Goal: Task Accomplishment & Management: Use online tool/utility

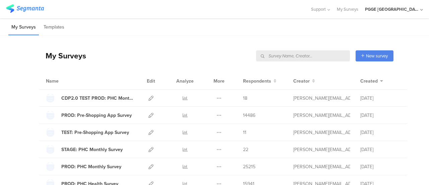
click at [281, 56] on input "text" at bounding box center [303, 55] width 94 height 11
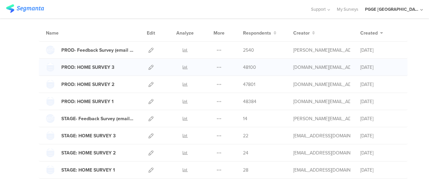
scroll to position [84, 0]
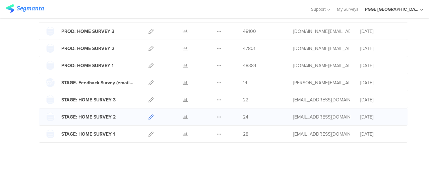
type input "home"
click at [148, 114] on icon at bounding box center [150, 116] width 5 height 5
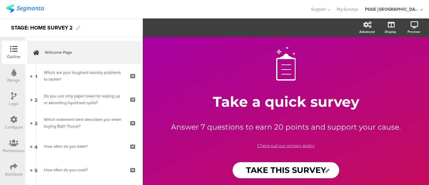
click at [120, 30] on div "STAGE: HOME SURVEY 2" at bounding box center [71, 27] width 143 height 19
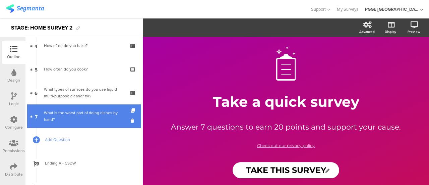
click at [106, 118] on div "What is the worst part of doing dishes by hand?" at bounding box center [84, 115] width 80 height 13
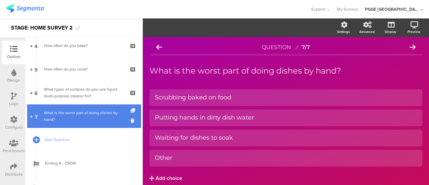
click at [131, 110] on icon at bounding box center [134, 110] width 6 height 4
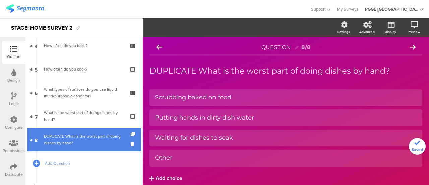
click at [62, 139] on div "DUPLICATE What is the worst part of doing dishes by hand?" at bounding box center [84, 139] width 80 height 13
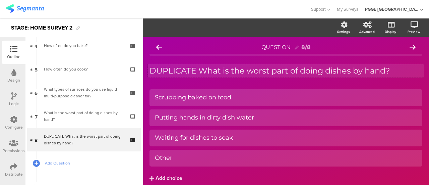
click at [233, 70] on div "DUPLICATE What is the worst part of doing dishes by hand? DUPLICATE What is the…" at bounding box center [286, 70] width 276 height 13
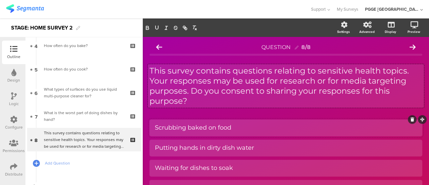
click at [249, 130] on div "Scrubbing baked on food" at bounding box center [286, 128] width 262 height 8
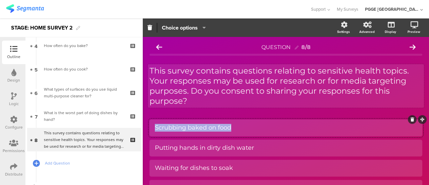
paste div
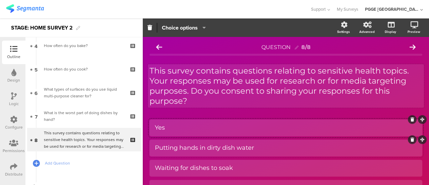
click at [173, 143] on div "Putting hands in dirty dish water" at bounding box center [286, 147] width 262 height 11
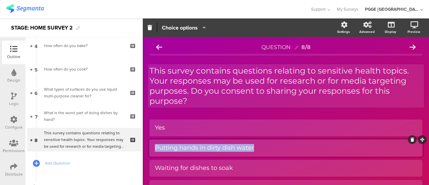
paste div
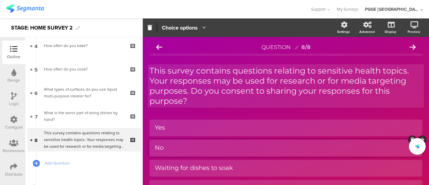
scroll to position [58, 0]
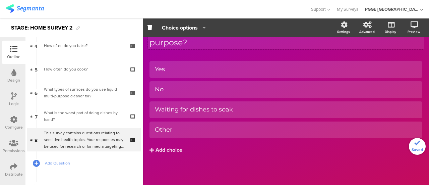
click at [343, 165] on div "Yes No Waiting for dishes to soak Other" at bounding box center [286, 121] width 273 height 121
click at [411, 122] on icon at bounding box center [413, 121] width 4 height 4
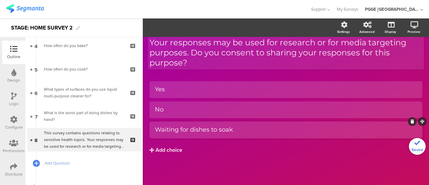
click at [270, 124] on div "Waiting for dishes to soak" at bounding box center [286, 129] width 262 height 11
click at [411, 119] on icon at bounding box center [413, 121] width 4 height 4
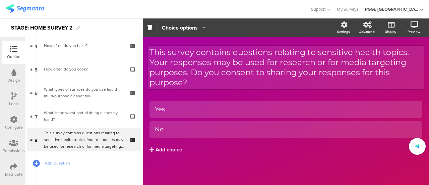
scroll to position [18, 0]
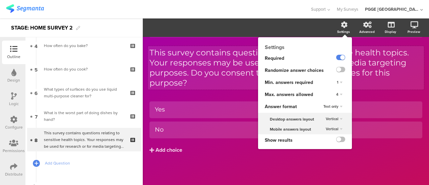
click at [335, 94] on div "4" at bounding box center [340, 95] width 12 height 8
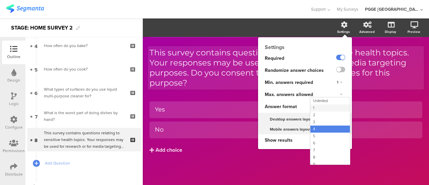
click at [311, 107] on div "1" at bounding box center [330, 107] width 40 height 7
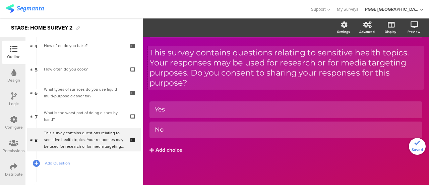
click at [257, 165] on div "Yes No Add choice" at bounding box center [286, 141] width 273 height 80
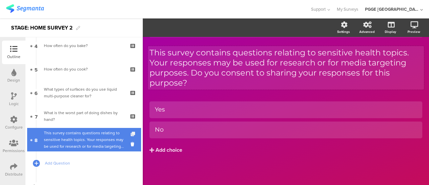
click at [131, 132] on icon at bounding box center [134, 134] width 6 height 4
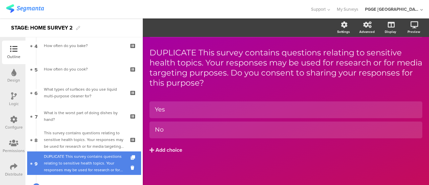
click at [91, 160] on div "DUPLICATE This survey contains questions relating to sensitive health topics. Y…" at bounding box center [84, 163] width 80 height 20
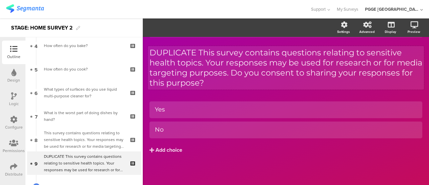
click at [269, 81] on div "DUPLICATE This survey contains questions relating to sensitive health topics. Y…" at bounding box center [286, 68] width 276 height 44
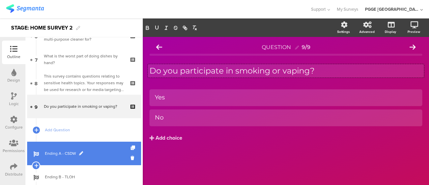
scroll to position [201, 0]
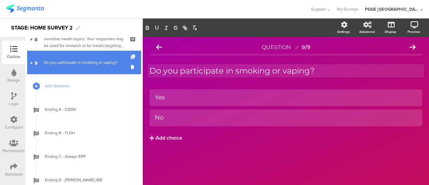
click at [131, 57] on icon at bounding box center [134, 57] width 6 height 4
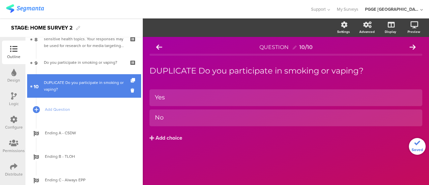
click at [75, 88] on div "DUPLICATE Do you participate in smoking or vaping?" at bounding box center [84, 85] width 80 height 13
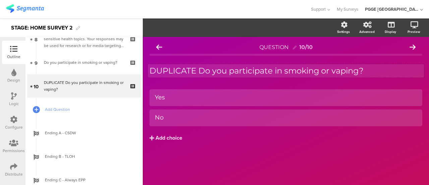
click at [227, 74] on div "DUPLICATE Do you participate in smoking or vaping? DUPLICATE Do you participate…" at bounding box center [286, 70] width 276 height 13
click at [253, 152] on div "Yes No Add choice" at bounding box center [286, 129] width 273 height 80
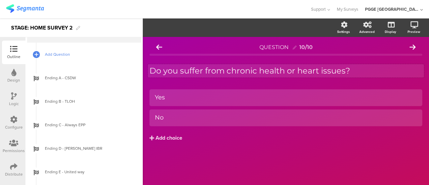
scroll to position [335, 0]
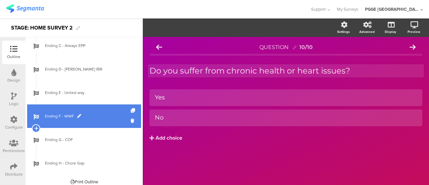
click at [110, 113] on span "Ending F - WWF" at bounding box center [88, 116] width 86 height 7
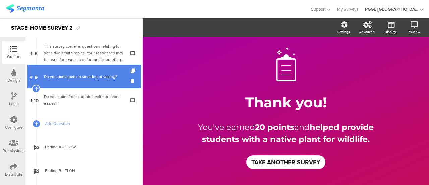
scroll to position [168, 0]
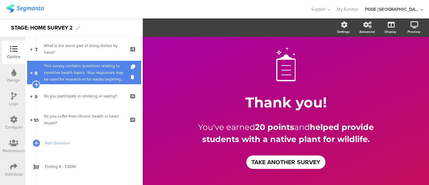
click at [101, 69] on div "This survey contains questions relating to sensitive health topics. Your respon…" at bounding box center [84, 72] width 80 height 20
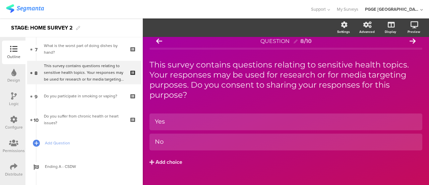
click at [16, 98] on icon at bounding box center [14, 95] width 6 height 7
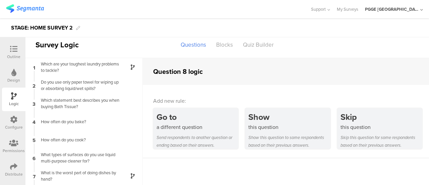
scroll to position [33, 0]
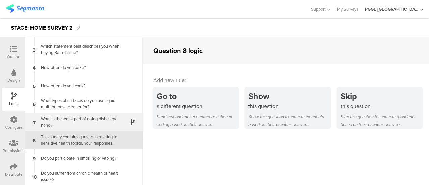
click at [96, 123] on div "What is the worst part of doing dishes by hand?" at bounding box center [79, 121] width 84 height 13
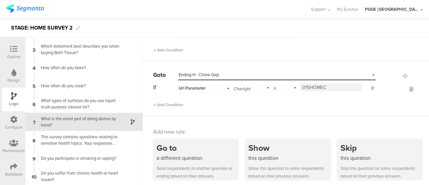
scroll to position [386, 0]
click at [403, 84] on icon at bounding box center [411, 88] width 16 height 8
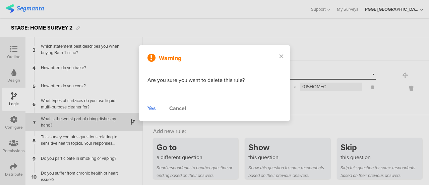
click at [152, 106] on div "Yes" at bounding box center [151, 108] width 8 height 8
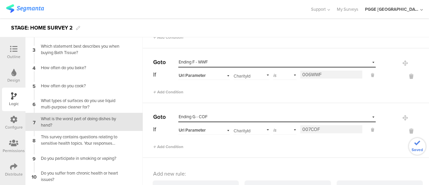
scroll to position [298, 0]
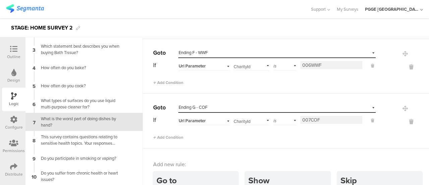
click at [326, 63] on input "006WWF" at bounding box center [331, 65] width 62 height 8
click at [403, 119] on icon at bounding box center [411, 122] width 16 height 8
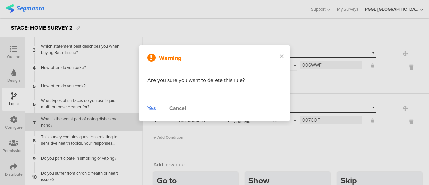
click at [152, 106] on div "Yes" at bounding box center [151, 108] width 8 height 8
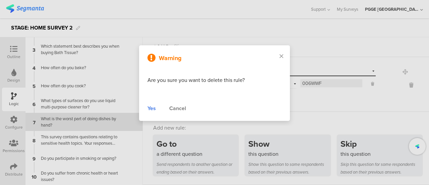
scroll to position [278, 0]
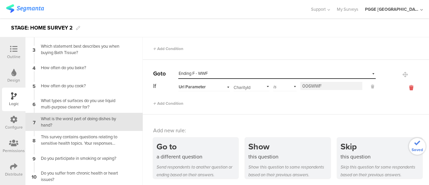
click at [403, 84] on icon at bounding box center [411, 88] width 16 height 8
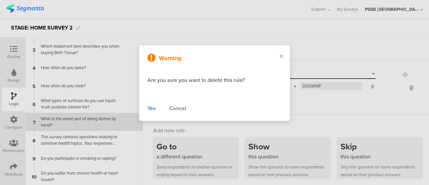
click at [154, 107] on div "Yes" at bounding box center [151, 108] width 8 height 8
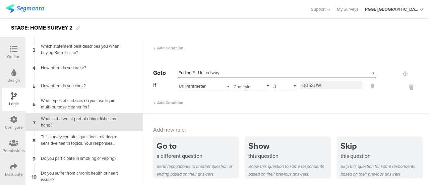
scroll to position [157, 0]
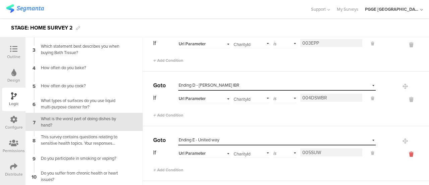
click at [403, 152] on icon at bounding box center [411, 154] width 16 height 8
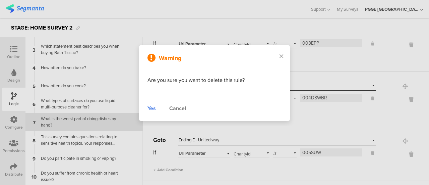
click at [151, 106] on div "Yes" at bounding box center [151, 108] width 8 height 8
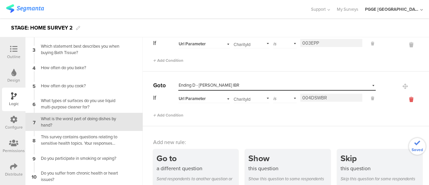
click at [403, 96] on icon at bounding box center [411, 100] width 16 height 8
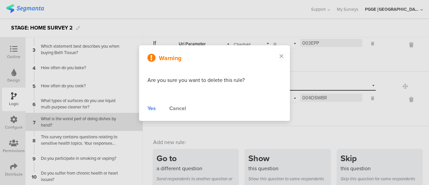
click at [153, 108] on div "Yes" at bounding box center [151, 108] width 8 height 8
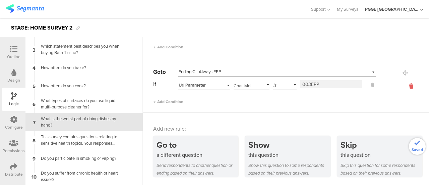
click at [403, 84] on icon at bounding box center [411, 86] width 16 height 8
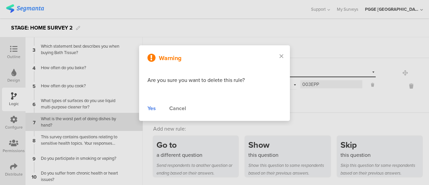
click at [148, 107] on div "Yes" at bounding box center [151, 108] width 8 height 8
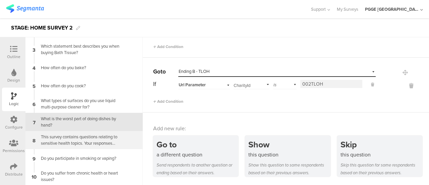
click at [82, 144] on div "This survey contains questions relating to sensitive health topics. Your respon…" at bounding box center [79, 139] width 84 height 13
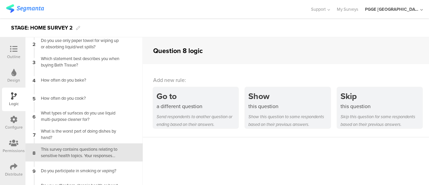
scroll to position [33, 0]
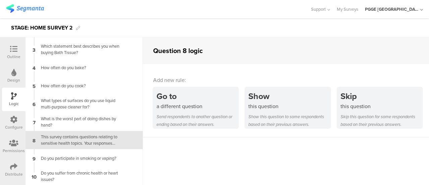
click at [91, 139] on div "This survey contains questions relating to sensitive health topics. Your respon…" at bounding box center [79, 139] width 84 height 13
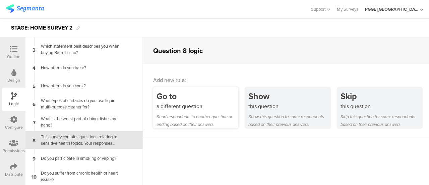
click at [192, 101] on div "Go to" at bounding box center [198, 96] width 82 height 12
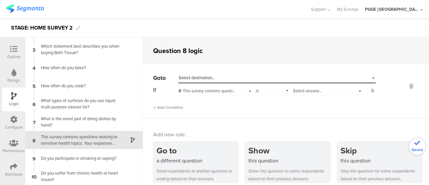
click at [217, 77] on div "Select destination..." at bounding box center [246, 78] width 135 height 6
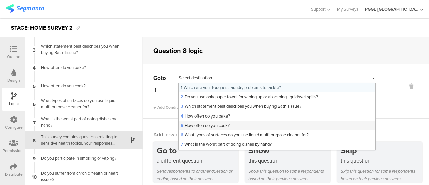
scroll to position [34, 0]
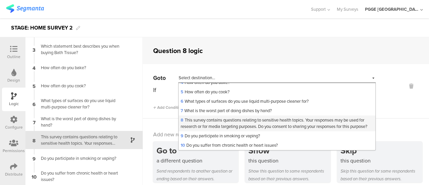
click at [202, 125] on span "8 This survey contains questions relating to sensitive health topics. Your resp…" at bounding box center [274, 123] width 187 height 12
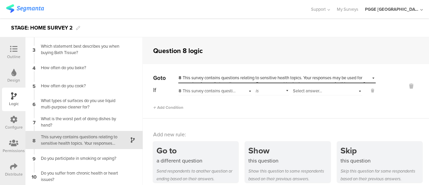
click at [199, 88] on span "8 This survey contains questions relating to sensitive health topics. Your resp…" at bounding box center [364, 90] width 371 height 6
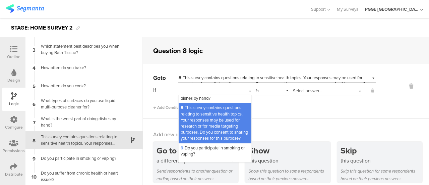
scroll to position [95, 0]
click at [216, 128] on span "8 This survey contains questions relating to sensitive health topics. Your resp…" at bounding box center [214, 122] width 67 height 37
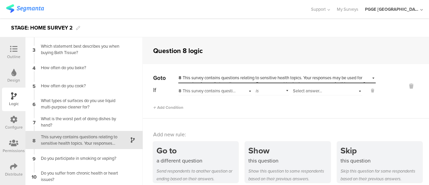
click at [210, 77] on span "8 This survey contains questions relating to sensitive health topics. Your resp…" at bounding box center [272, 80] width 187 height 12
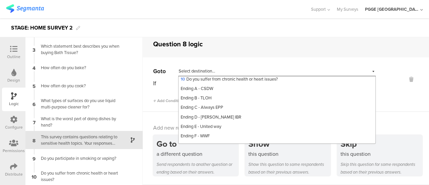
scroll to position [104, 0]
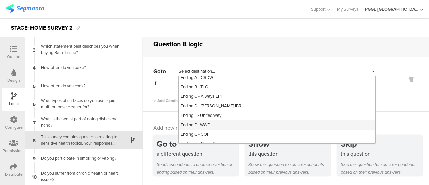
click at [209, 128] on span "Ending F - WWF" at bounding box center [195, 124] width 29 height 6
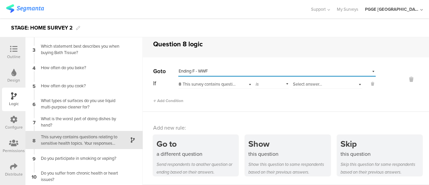
click at [317, 80] on div "Select answer..." at bounding box center [328, 83] width 70 height 10
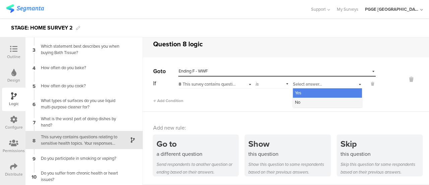
click at [295, 101] on span "No" at bounding box center [297, 102] width 5 height 6
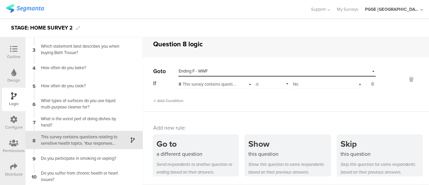
scroll to position [33, 0]
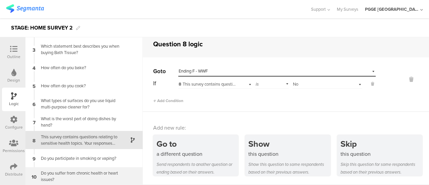
click at [69, 173] on div "Do you suffer from chronic health or heart issues?" at bounding box center [79, 176] width 84 height 13
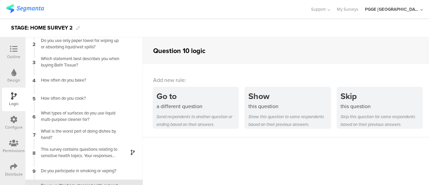
scroll to position [33, 0]
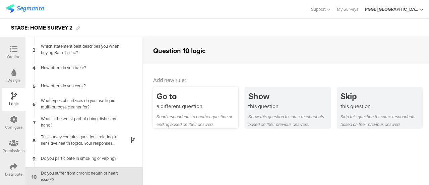
click at [177, 109] on div "a different question" at bounding box center [198, 106] width 82 height 8
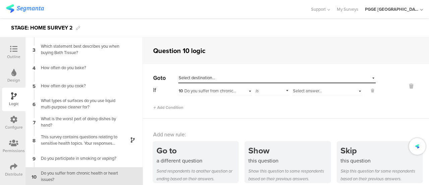
click at [222, 76] on div "Select destination..." at bounding box center [246, 78] width 135 height 6
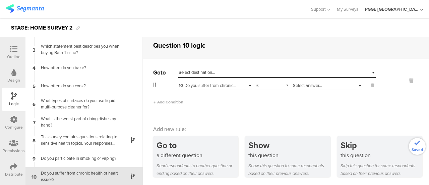
scroll to position [7, 0]
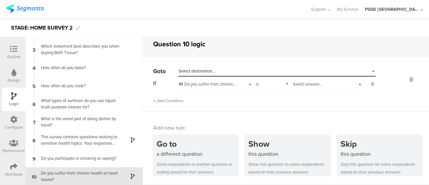
click at [204, 70] on span "Select destination..." at bounding box center [197, 71] width 37 height 6
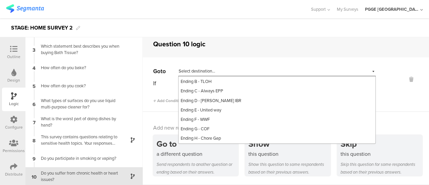
scroll to position [115, 0]
click at [207, 120] on span "Ending F - WWF" at bounding box center [195, 119] width 29 height 6
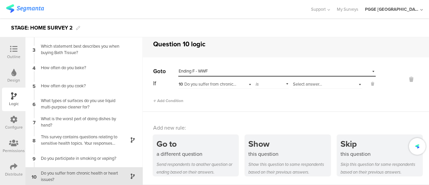
click at [201, 83] on span "10 Do you suffer from chronic health or heart issues?" at bounding box center [227, 84] width 97 height 6
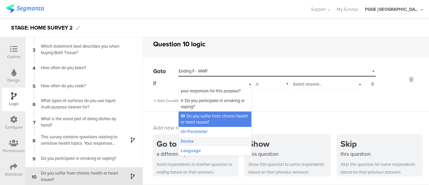
scroll to position [153, 0]
click at [195, 132] on span "Url Parameter" at bounding box center [194, 131] width 27 height 6
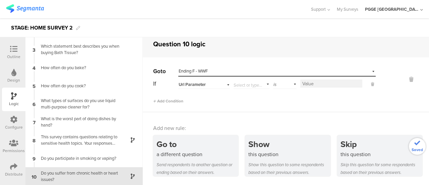
click at [301, 83] on input at bounding box center [331, 83] width 62 height 8
click at [262, 83] on input "text" at bounding box center [250, 83] width 33 height 9
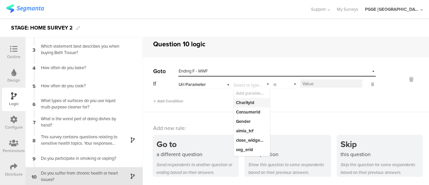
click at [249, 100] on div "CharityId" at bounding box center [250, 103] width 29 height 6
type input "CharityId"
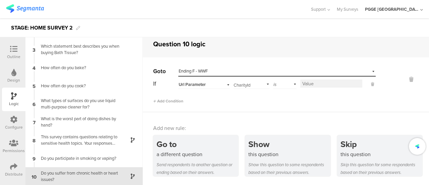
click at [318, 85] on input at bounding box center [331, 83] width 62 height 8
paste input "006WWF"
type input "006WWF"
click at [285, 108] on div "Go to Select destination... Ending F - WWF If Url Parameter CharityId Add param…" at bounding box center [286, 84] width 286 height 55
click at [257, 85] on input "CharityId" at bounding box center [250, 83] width 33 height 9
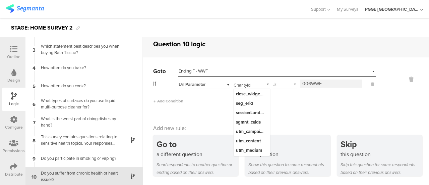
scroll to position [0, 0]
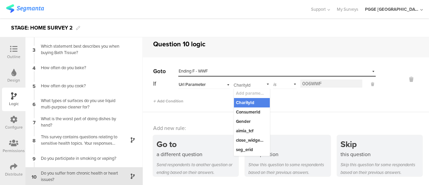
click at [293, 103] on div "Add Condition" at bounding box center [264, 98] width 223 height 12
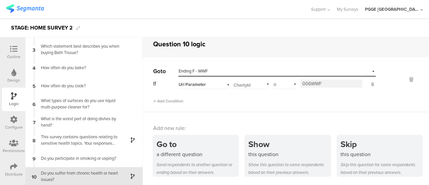
click at [12, 49] on icon at bounding box center [13, 48] width 7 height 7
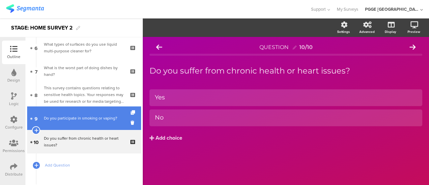
scroll to position [176, 0]
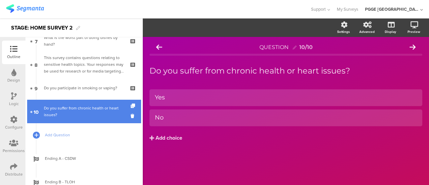
click at [72, 115] on div "Do you suffer from chronic health or heart issues?" at bounding box center [84, 111] width 80 height 13
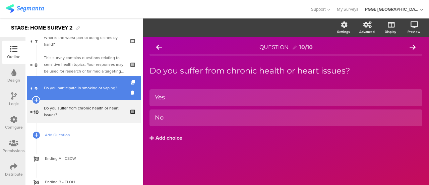
click at [82, 86] on div "Do you participate in smoking or vaping?" at bounding box center [84, 87] width 80 height 7
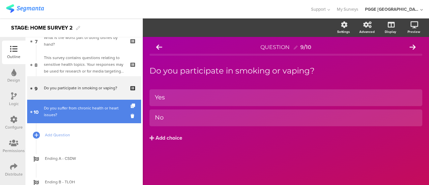
click at [87, 109] on div "Do you suffer from chronic health or heart issues?" at bounding box center [84, 111] width 80 height 13
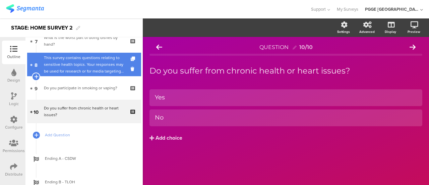
click at [86, 65] on div "This survey contains questions relating to sensitive health topics. Your respon…" at bounding box center [84, 64] width 80 height 20
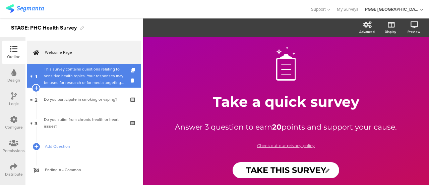
click at [84, 71] on div "This survey contains questions relating to sensitive health topics. Your respon…" at bounding box center [84, 76] width 80 height 20
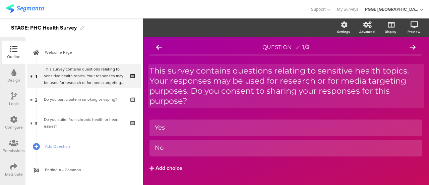
click at [193, 101] on div "This survey contains questions relating to sensitive health topics. Your respon…" at bounding box center [286, 86] width 276 height 44
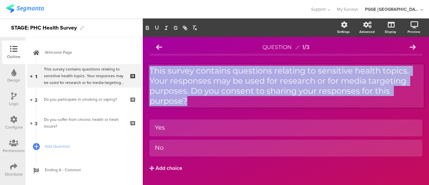
copy p "This survey contains questions relating to sensitive health topics. Your respon…"
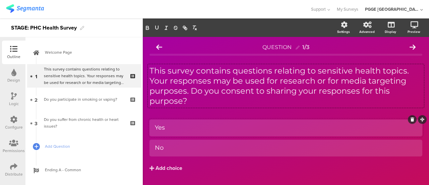
click at [170, 127] on div "Yes" at bounding box center [286, 128] width 262 height 8
copy div "Yes"
click at [172, 152] on div "No" at bounding box center [286, 147] width 262 height 11
copy div "No"
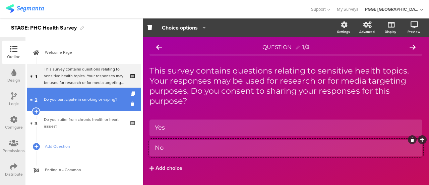
click at [72, 99] on div "Do you participate in smoking or vaping?" at bounding box center [84, 99] width 80 height 7
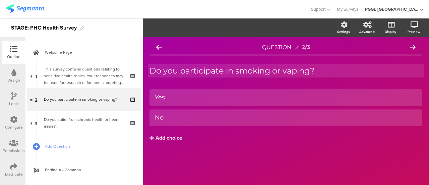
click at [325, 71] on div "Do you participate in smoking or vaping? Do you participate in smoking or vapin…" at bounding box center [286, 70] width 276 height 13
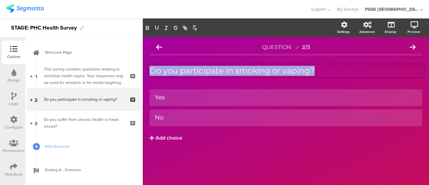
copy p "Do you participate in smoking or vaping?"
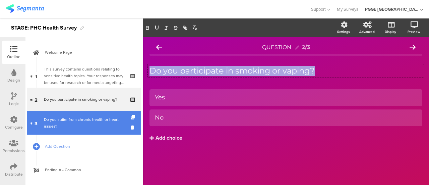
click at [78, 117] on div "Do you suffer from chronic health or heart issues?" at bounding box center [84, 122] width 80 height 13
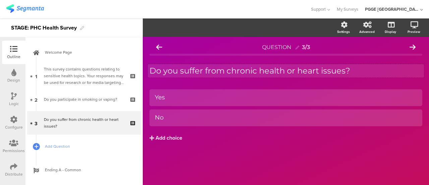
click at [270, 72] on div "Do you suffer from chronic health or heart issues? Do you suffer from chronic h…" at bounding box center [286, 70] width 276 height 13
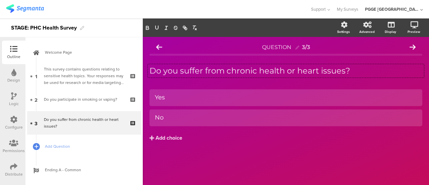
click at [15, 101] on div "Logic" at bounding box center [14, 104] width 10 height 6
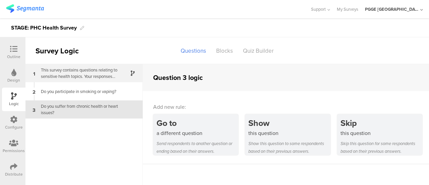
click at [102, 71] on div "This survey contains questions relating to sensitive health topics. Your respon…" at bounding box center [79, 73] width 84 height 13
